Goal: Navigation & Orientation: Find specific page/section

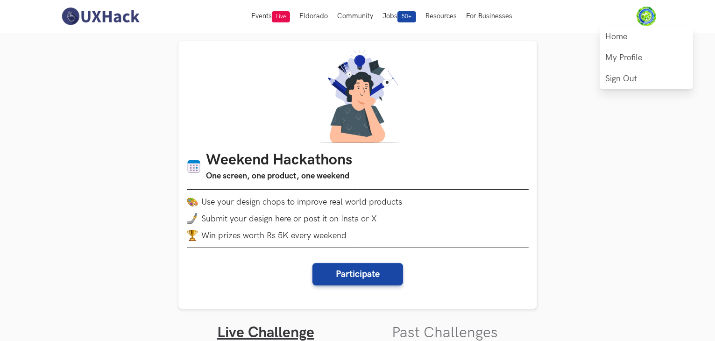
click at [650, 17] on img at bounding box center [646, 17] width 20 height 20
click at [619, 63] on link "My Profile" at bounding box center [645, 57] width 93 height 21
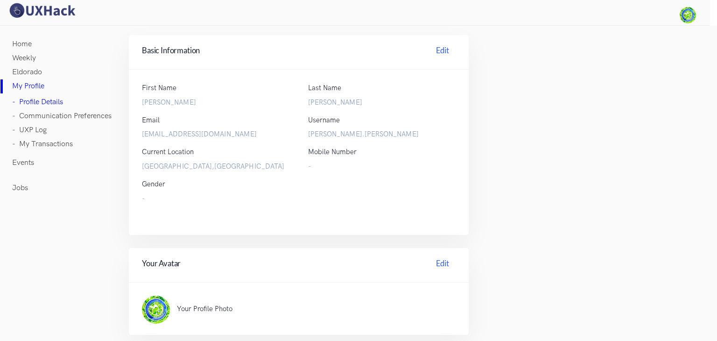
click at [30, 163] on link "Events" at bounding box center [23, 163] width 22 height 14
